Goal: Task Accomplishment & Management: Manage account settings

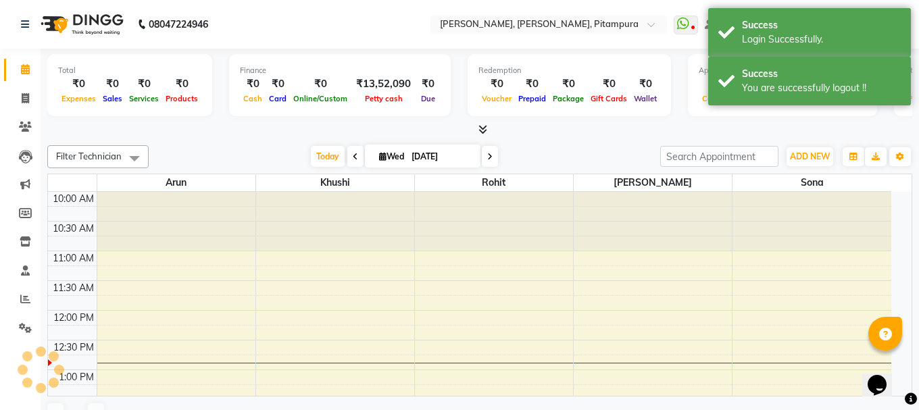
select select "en"
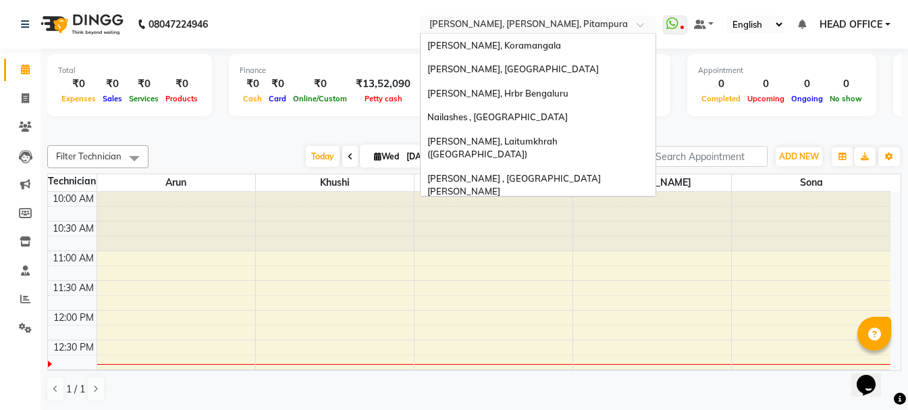
click at [473, 17] on div "Select Location × Nailashes, Harsh Vihar, Pitampura" at bounding box center [538, 25] width 236 height 18
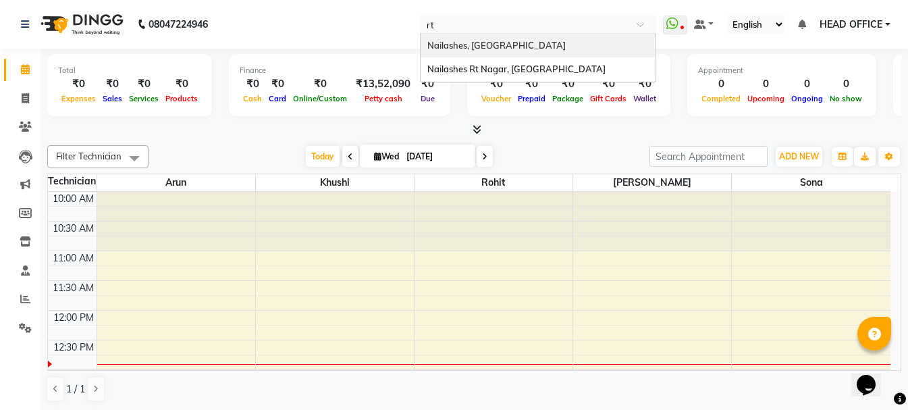
type input "rt"
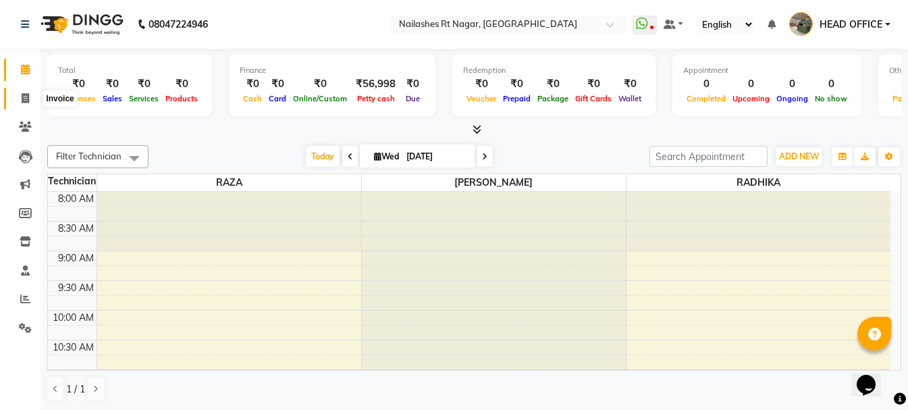
click at [20, 101] on span at bounding box center [26, 99] width 24 height 16
select select "service"
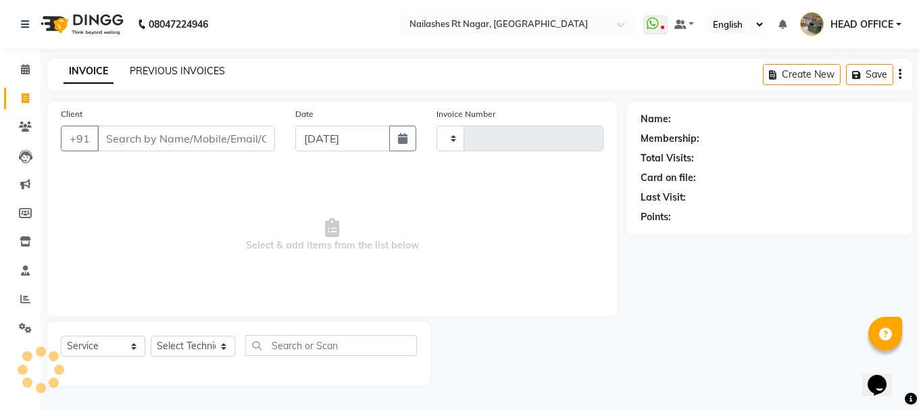
type input "0104"
select select "8624"
click at [149, 74] on link "PREVIOUS INVOICES" at bounding box center [177, 71] width 95 height 12
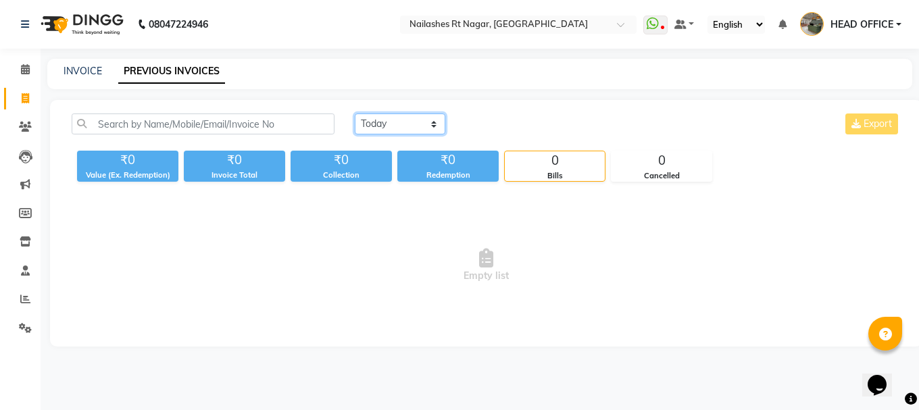
click at [388, 130] on select "Today Yesterday Custom Range" at bounding box center [400, 123] width 91 height 21
select select "range"
click at [355, 113] on select "Today Yesterday Custom Range" at bounding box center [400, 123] width 91 height 21
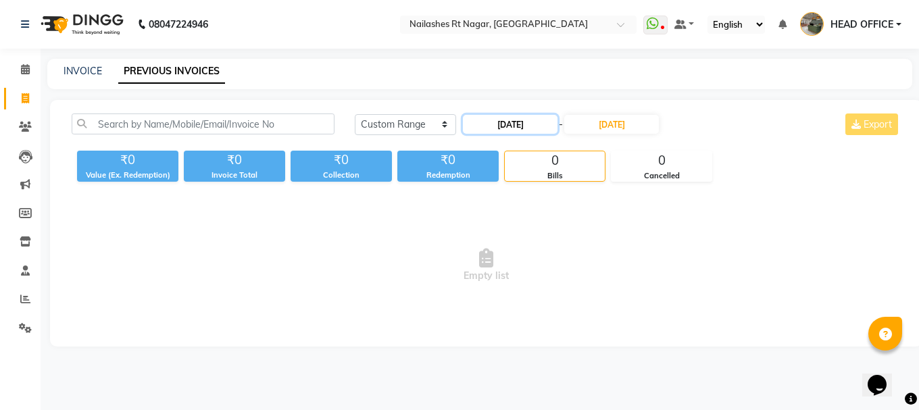
click at [536, 119] on input "[DATE]" at bounding box center [510, 124] width 95 height 19
select select "9"
select select "2025"
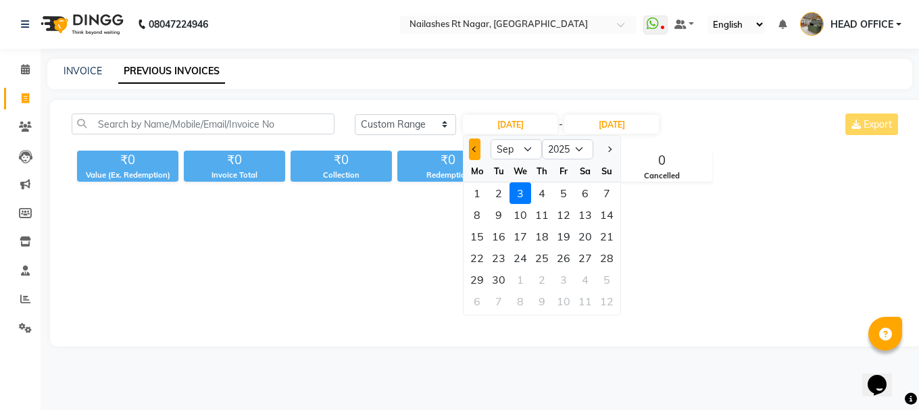
click at [475, 155] on button "Previous month" at bounding box center [474, 149] width 11 height 22
select select "8"
click at [563, 192] on div "1" at bounding box center [563, 193] width 22 height 22
type input "01-08-2025"
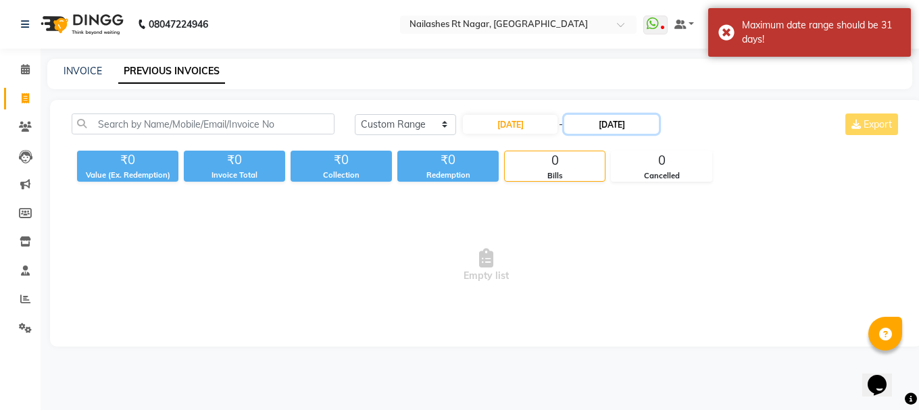
click at [644, 130] on input "[DATE]" at bounding box center [611, 124] width 95 height 19
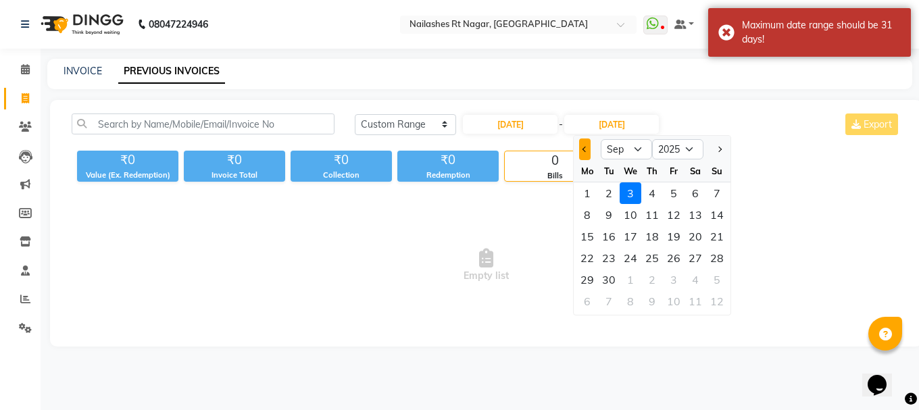
click at [580, 147] on button "Previous month" at bounding box center [584, 149] width 11 height 22
select select "8"
click at [719, 278] on div "31" at bounding box center [717, 280] width 22 height 22
type input "31-08-2025"
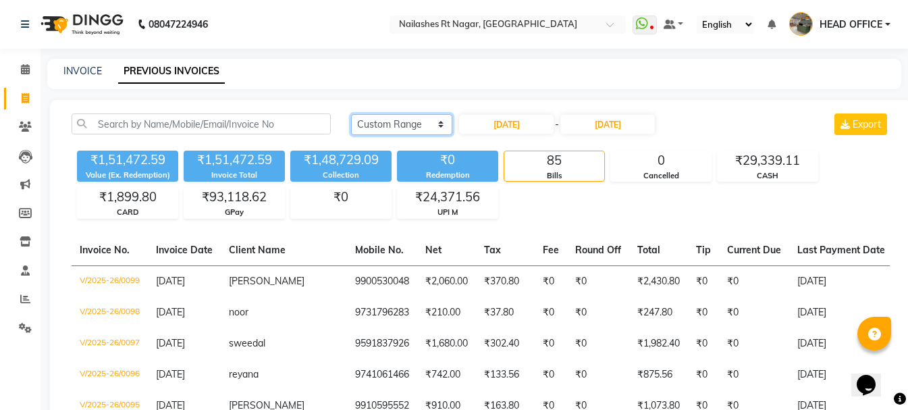
click at [400, 125] on select "Today Yesterday Custom Range" at bounding box center [401, 124] width 101 height 21
click at [523, 130] on input "01-08-2025" at bounding box center [506, 124] width 95 height 19
select select "8"
select select "2025"
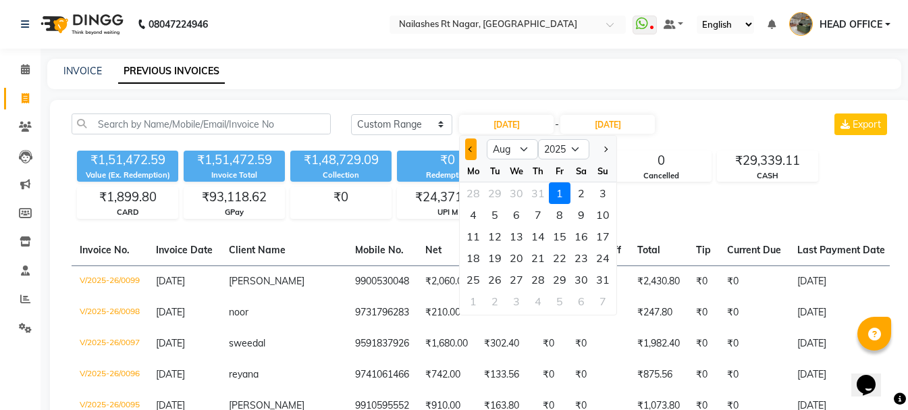
click at [469, 151] on button "Previous month" at bounding box center [470, 149] width 11 height 22
select select "7"
click at [494, 188] on div "1" at bounding box center [495, 193] width 22 height 22
type input "01-07-2025"
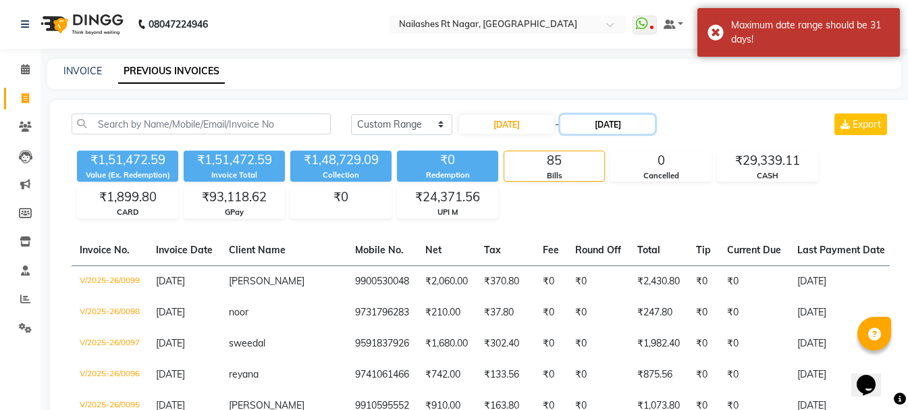
click at [606, 124] on input "31-08-2025" at bounding box center [608, 124] width 95 height 19
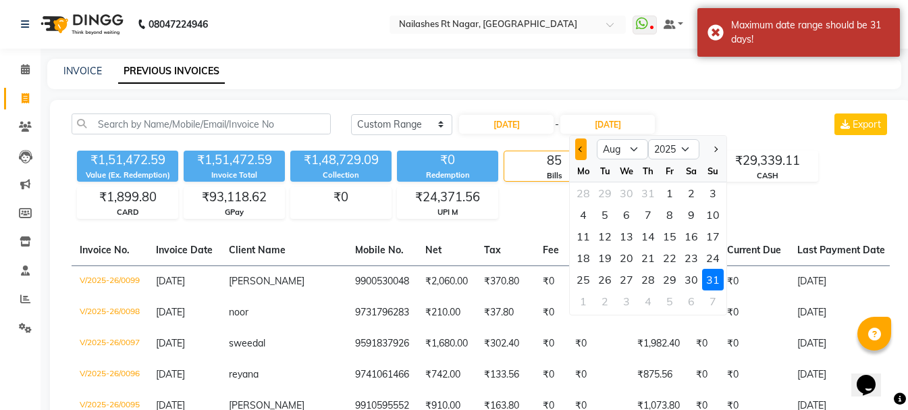
click at [581, 149] on span "Previous month" at bounding box center [581, 149] width 5 height 5
select select "7"
click at [643, 279] on div "31" at bounding box center [649, 280] width 22 height 22
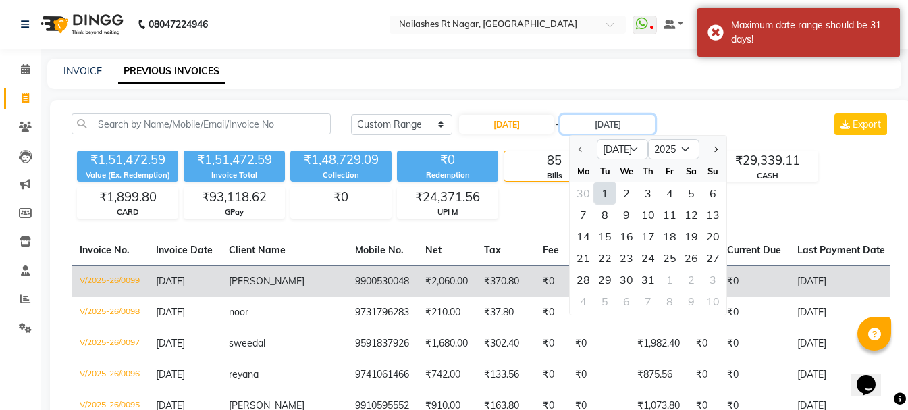
type input "31-07-2025"
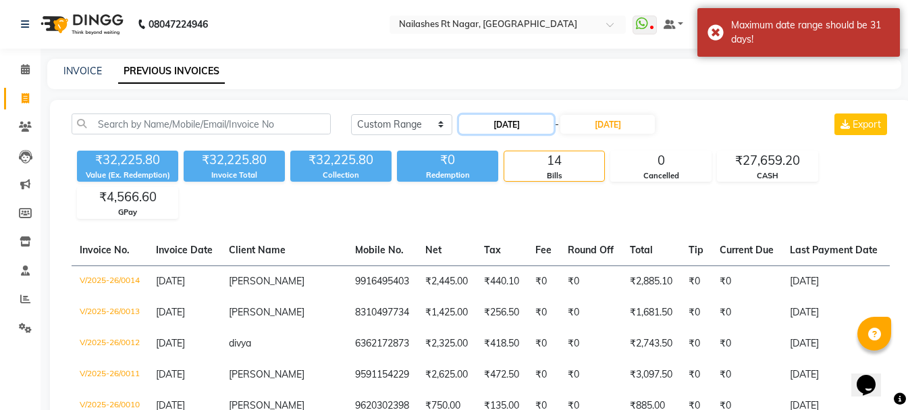
click at [513, 130] on input "01-07-2025" at bounding box center [506, 124] width 95 height 19
select select "7"
select select "2025"
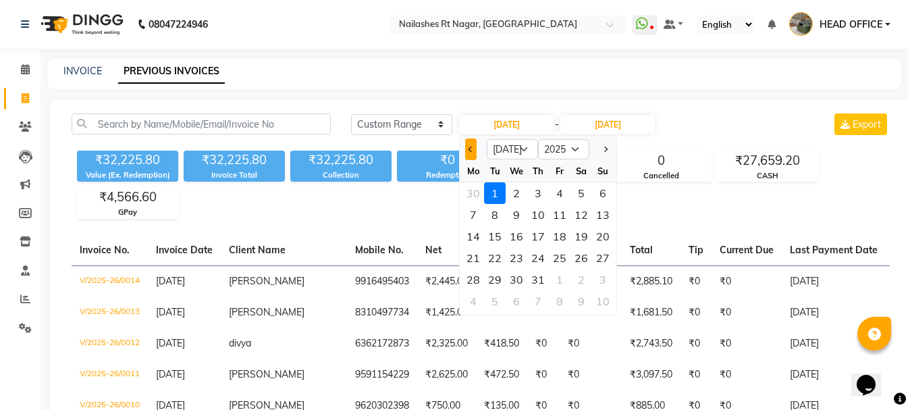
click at [473, 145] on button "Previous month" at bounding box center [470, 149] width 11 height 22
select select "6"
click at [605, 192] on div "1" at bounding box center [603, 193] width 22 height 22
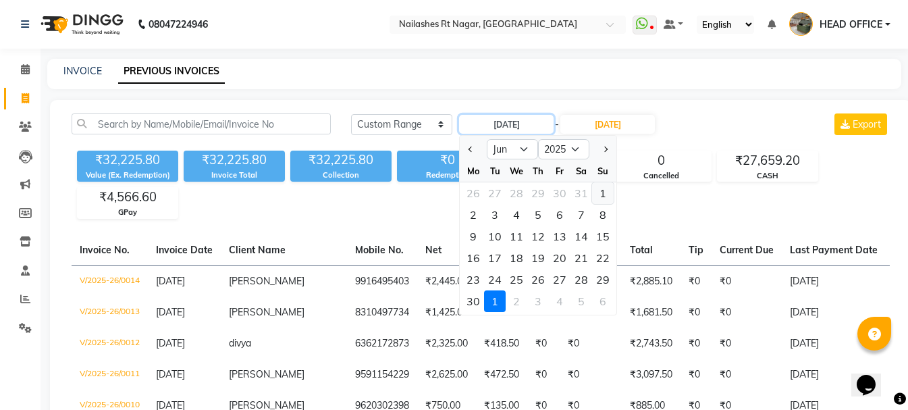
type input "01-06-2025"
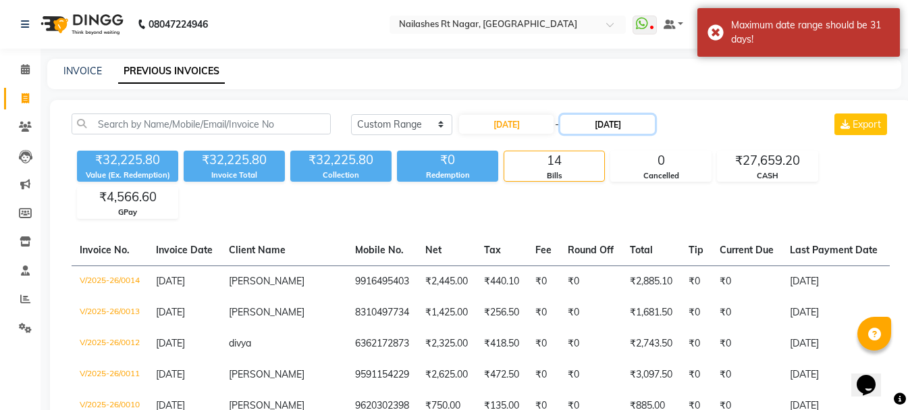
click at [620, 122] on input "31-07-2025" at bounding box center [608, 124] width 95 height 19
select select "7"
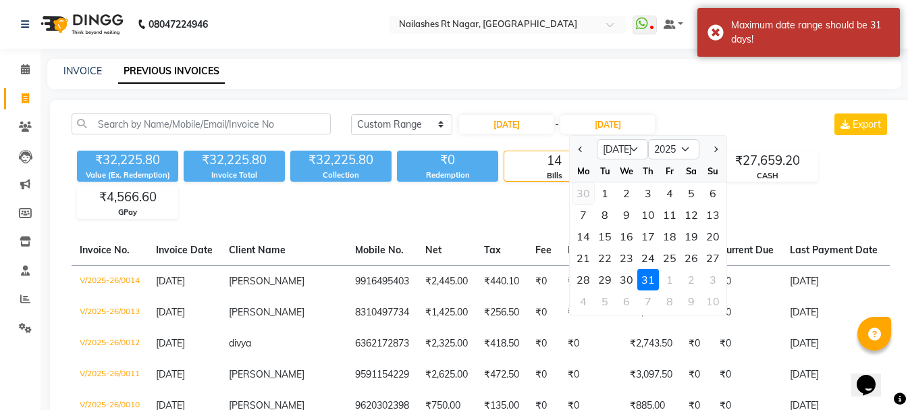
click at [578, 190] on div "30" at bounding box center [584, 193] width 22 height 22
type input "30-06-2025"
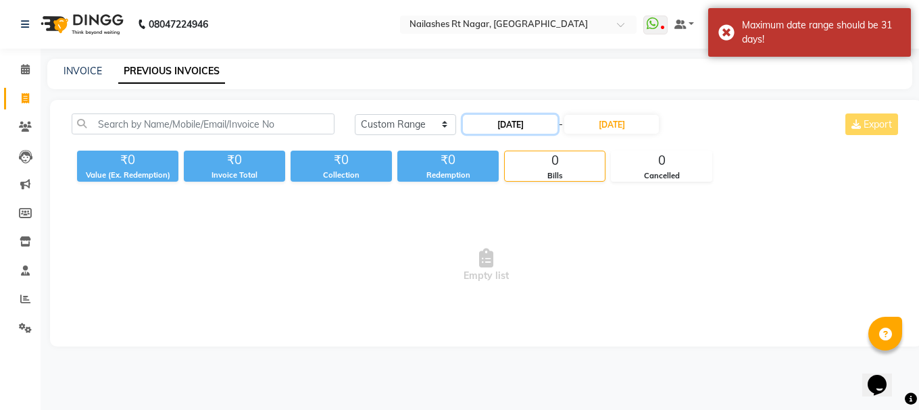
click at [550, 116] on input "01-06-2025" at bounding box center [510, 124] width 95 height 19
select select "6"
select select "2025"
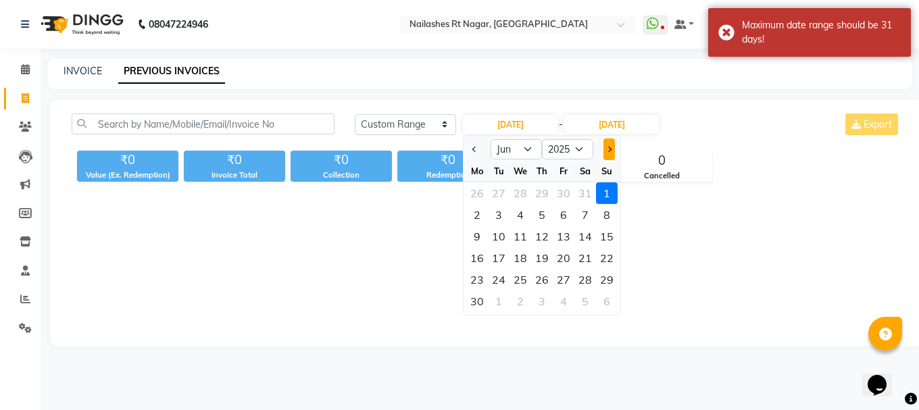
click at [603, 149] on button "Next month" at bounding box center [608, 149] width 11 height 22
select select "7"
click at [494, 197] on div "1" at bounding box center [499, 193] width 22 height 22
type input "01-07-2025"
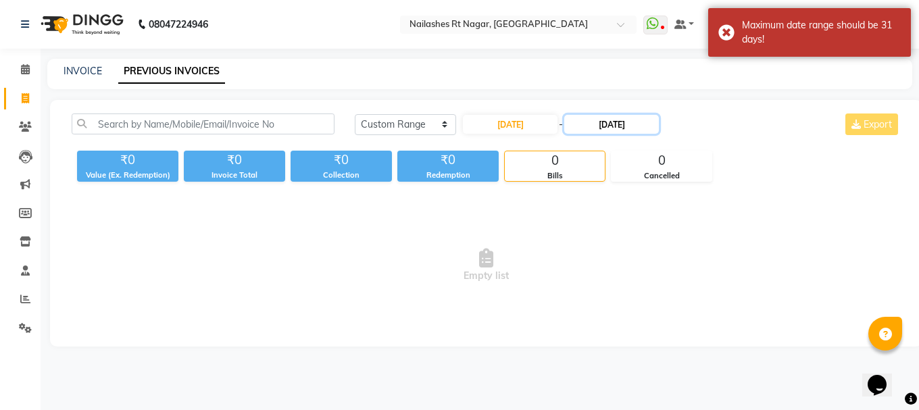
click at [622, 122] on input "30-06-2025" at bounding box center [611, 124] width 95 height 19
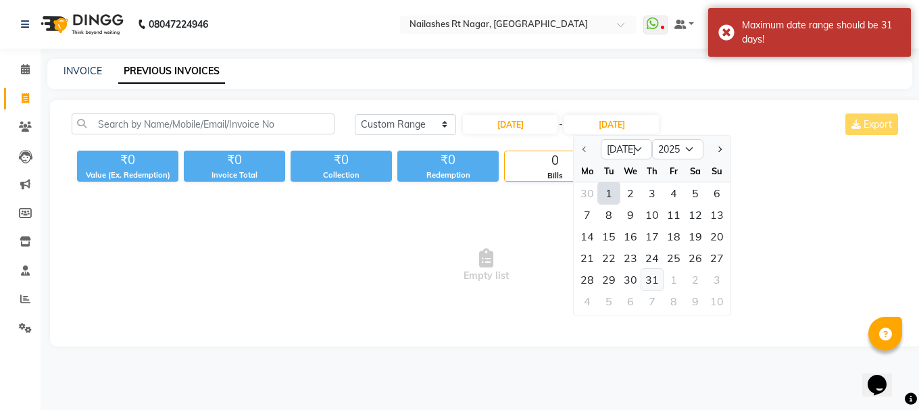
click at [650, 276] on div "31" at bounding box center [652, 280] width 22 height 22
type input "31-07-2025"
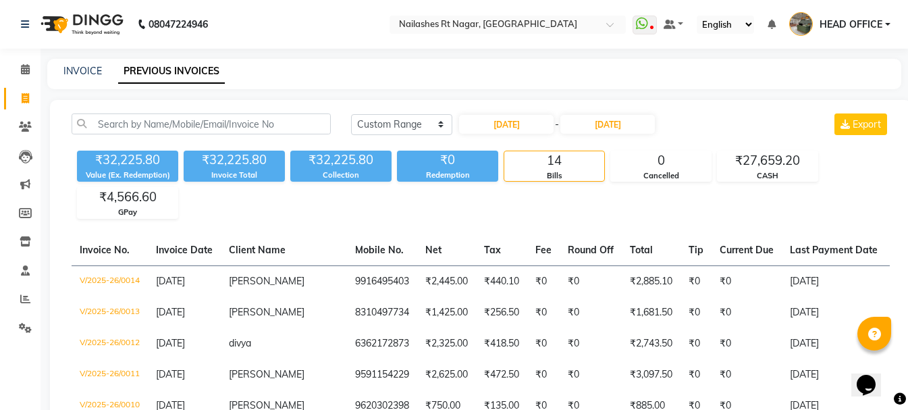
click at [650, 128] on input "31-07-2025" at bounding box center [608, 124] width 95 height 19
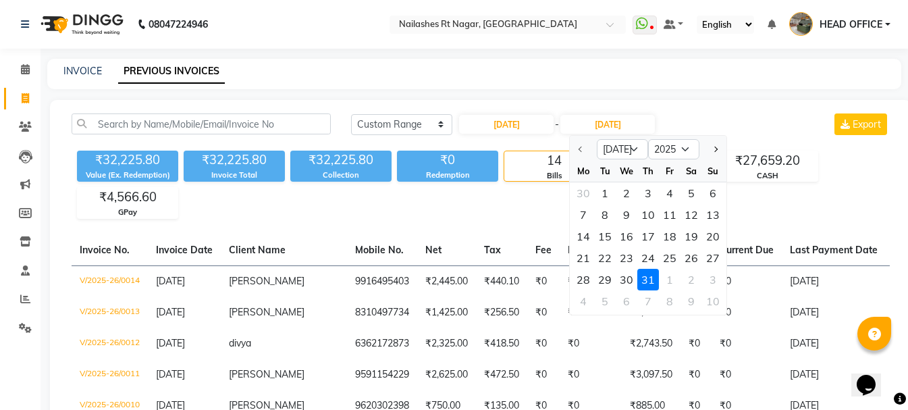
click at [707, 153] on div at bounding box center [713, 149] width 27 height 22
click at [717, 154] on button "Next month" at bounding box center [715, 149] width 11 height 22
select select "8"
click at [667, 195] on div "1" at bounding box center [670, 193] width 22 height 22
type input "01-08-2025"
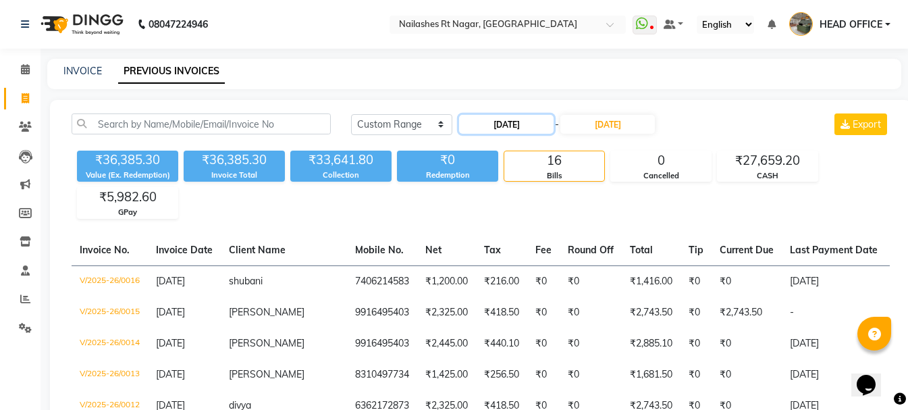
click at [523, 122] on input "01-07-2025" at bounding box center [506, 124] width 95 height 19
select select "7"
select select "2025"
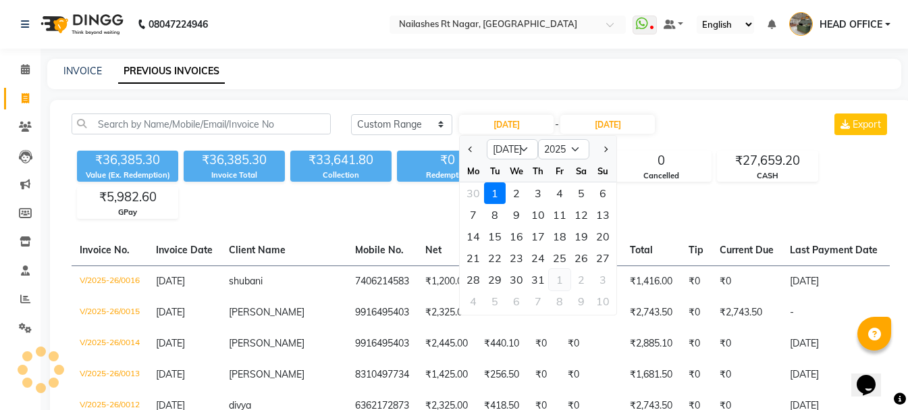
click at [557, 283] on div "1" at bounding box center [560, 280] width 22 height 22
type input "01-08-2025"
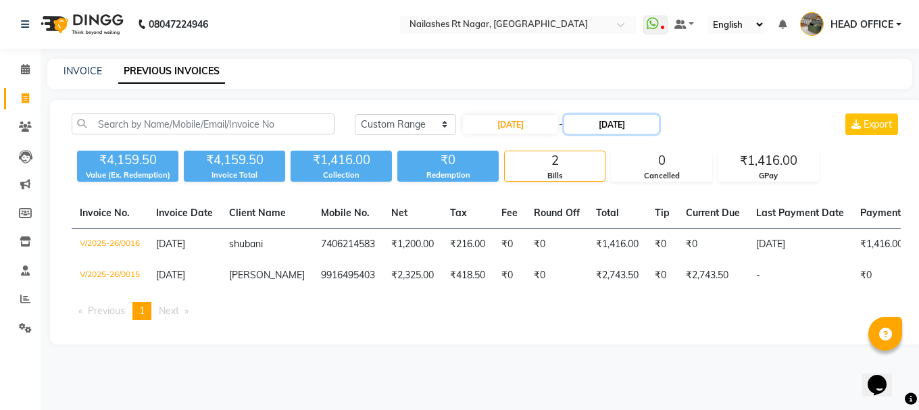
click at [632, 128] on input "01-08-2025" at bounding box center [611, 124] width 95 height 19
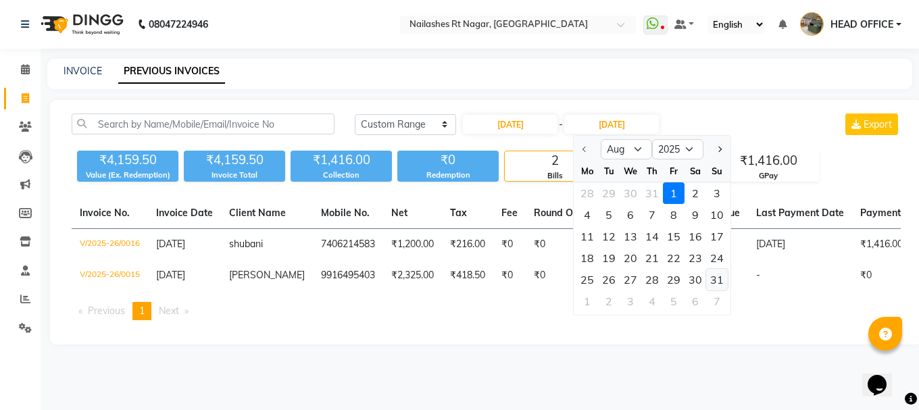
click at [714, 280] on div "31" at bounding box center [717, 280] width 22 height 22
type input "31-08-2025"
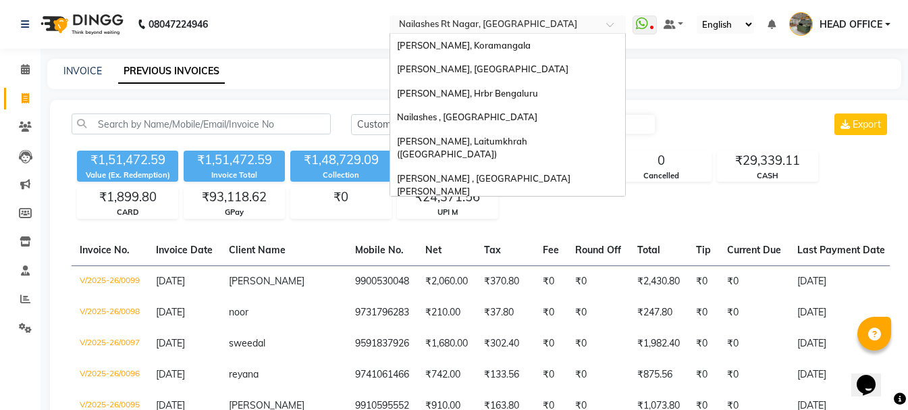
click at [500, 16] on div "Select Location × Nailashes Rt Nagar, Rt Nagar" at bounding box center [508, 25] width 236 height 18
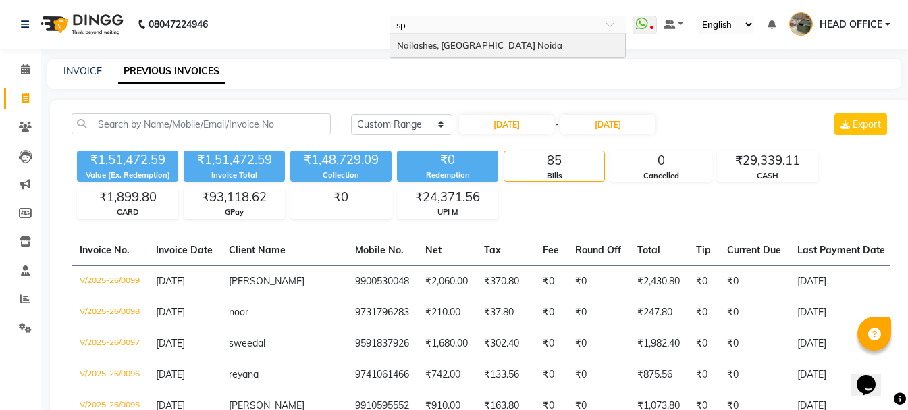
type input "spe"
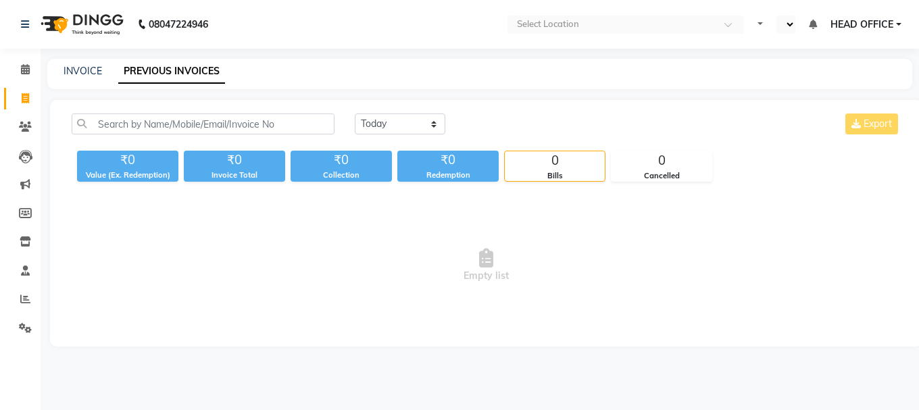
select select "en"
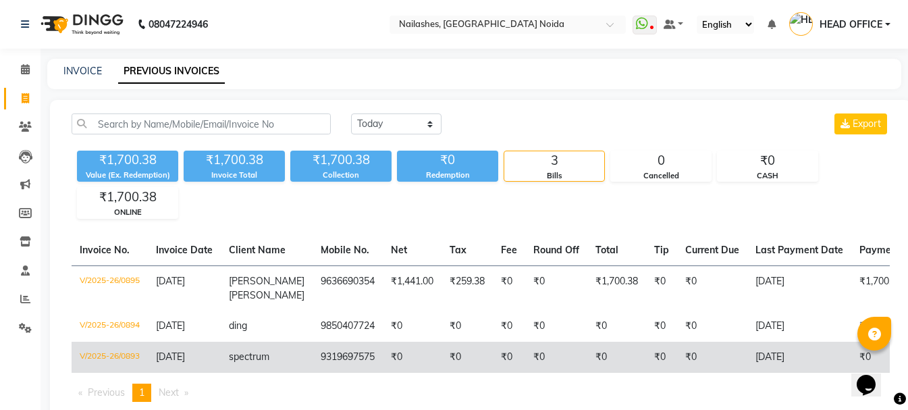
click at [288, 364] on td "spectrum" at bounding box center [267, 357] width 92 height 31
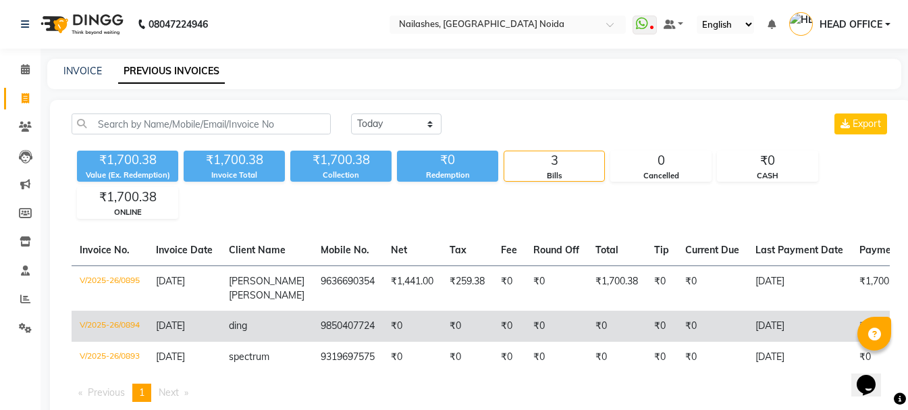
click at [334, 311] on td "9850407724" at bounding box center [348, 326] width 70 height 31
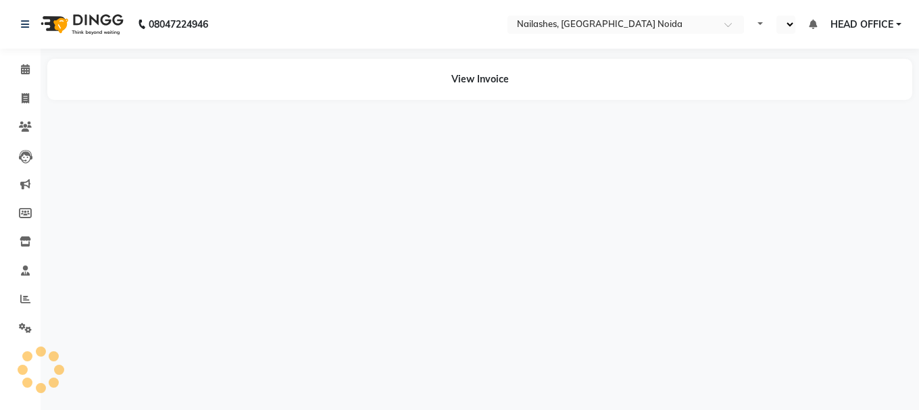
select select "en"
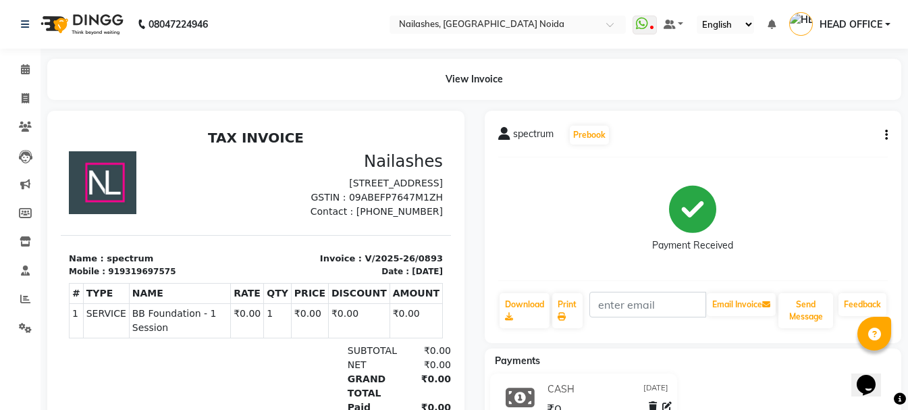
click at [885, 141] on button "button" at bounding box center [884, 135] width 8 height 14
click at [842, 103] on div "Cancel Invoice" at bounding box center [819, 101] width 93 height 17
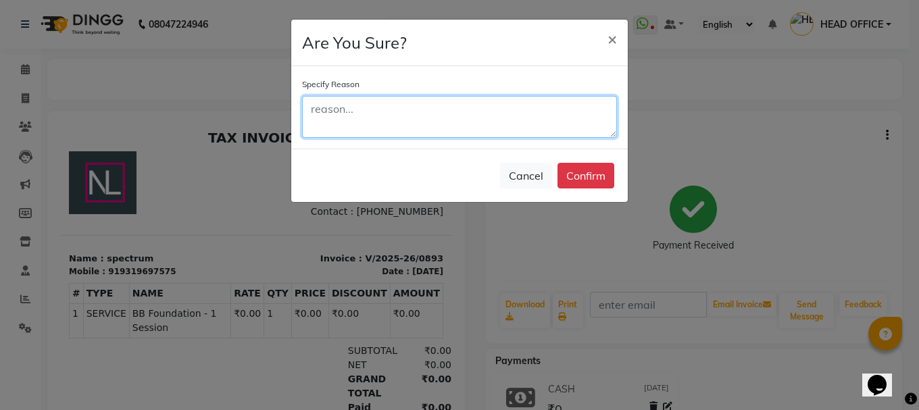
click at [468, 124] on textarea at bounding box center [459, 117] width 315 height 42
paste textarea "Testing"
type textarea "Testing"
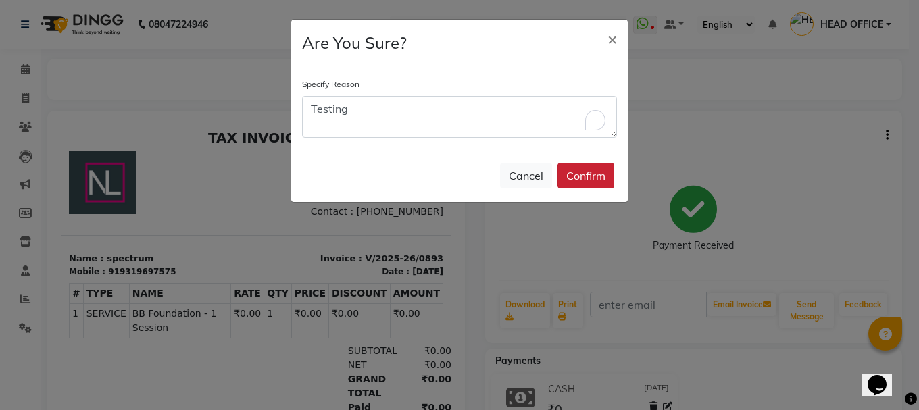
click at [573, 176] on button "Confirm" at bounding box center [585, 176] width 57 height 26
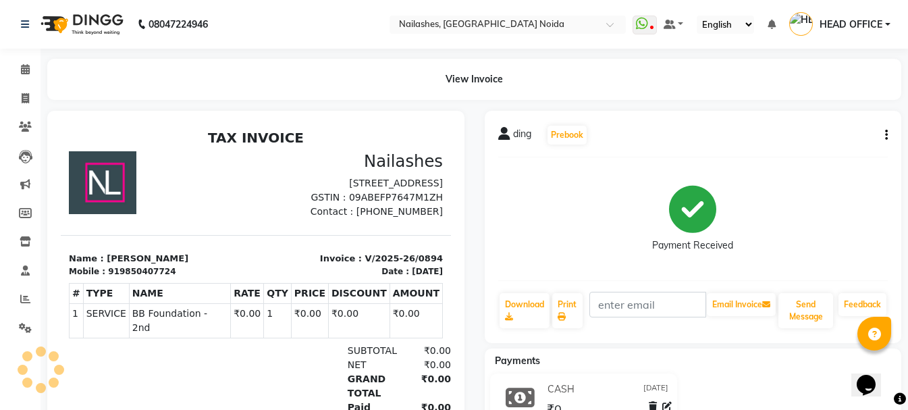
click at [886, 136] on icon "button" at bounding box center [886, 135] width 3 height 1
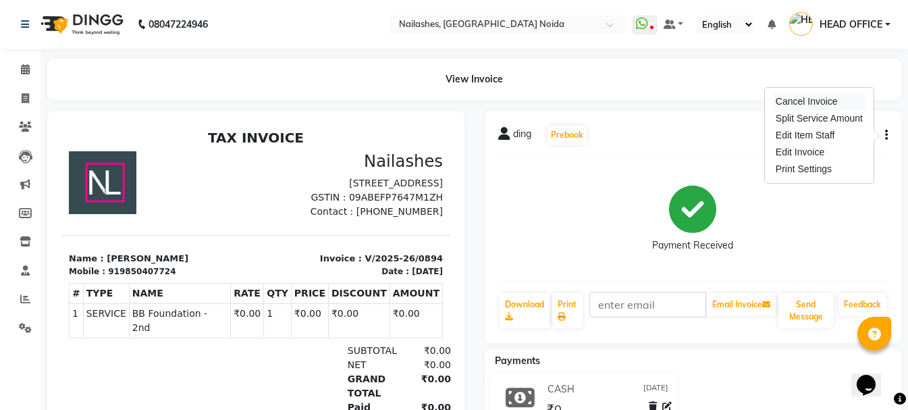
click at [823, 103] on div "Cancel Invoice" at bounding box center [819, 101] width 93 height 17
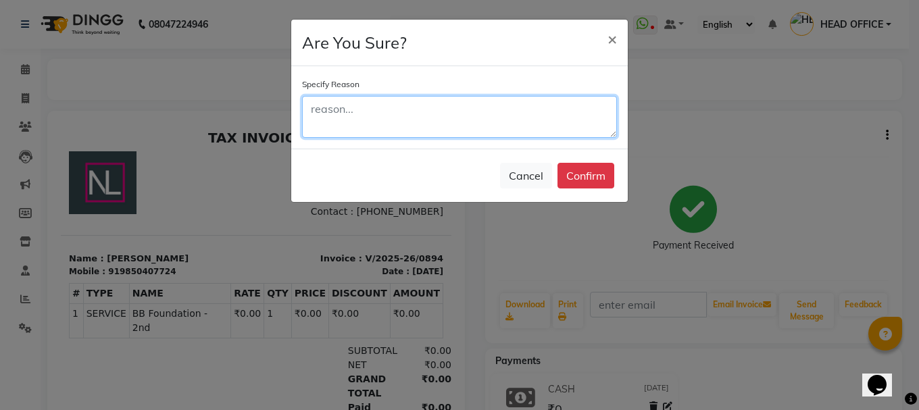
click at [517, 128] on textarea at bounding box center [459, 117] width 315 height 42
click at [331, 113] on textarea "Testing" at bounding box center [459, 117] width 315 height 42
type textarea "Testing"
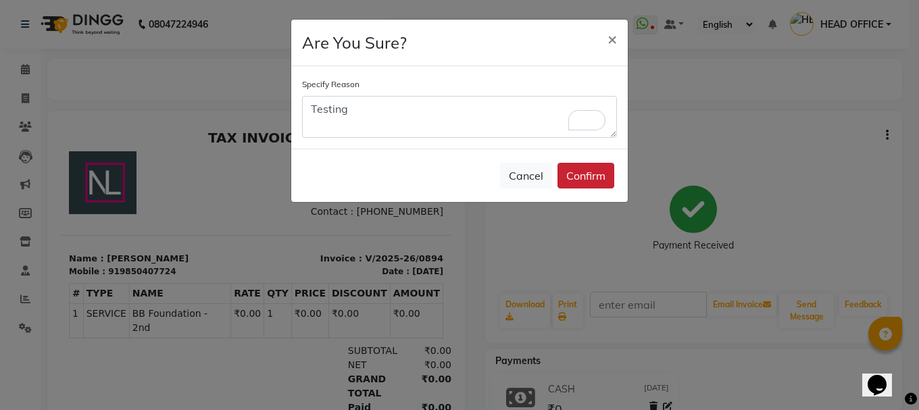
click at [593, 185] on button "Confirm" at bounding box center [585, 176] width 57 height 26
